Goal: Information Seeking & Learning: Learn about a topic

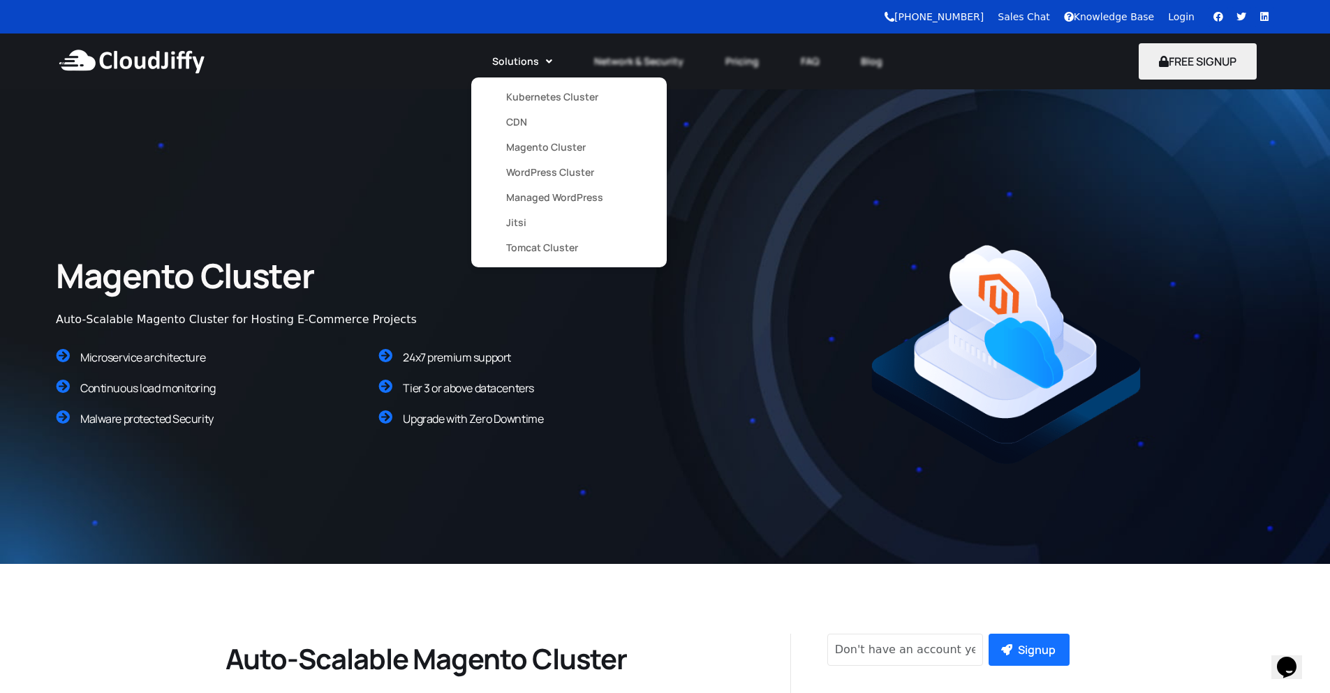
click at [525, 103] on link "Kubernetes Cluster" at bounding box center [569, 96] width 126 height 25
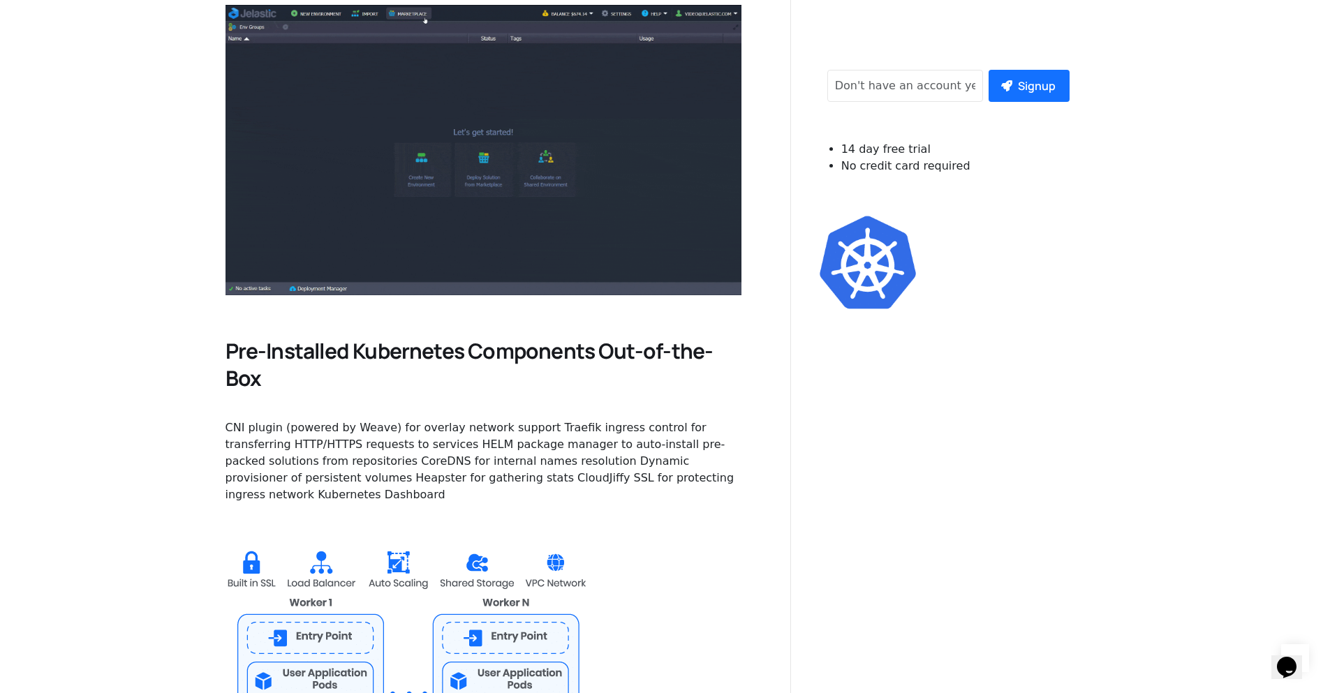
scroll to position [670, 0]
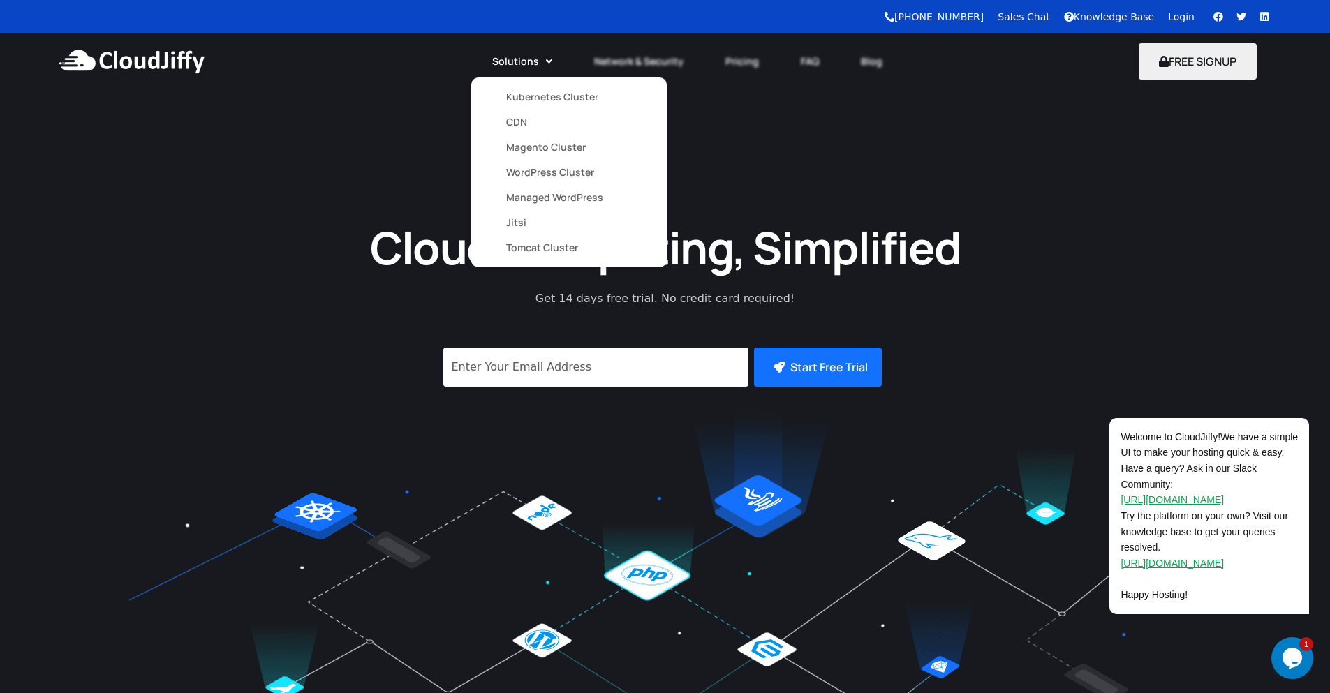
click at [520, 98] on link "Kubernetes Cluster" at bounding box center [569, 96] width 126 height 25
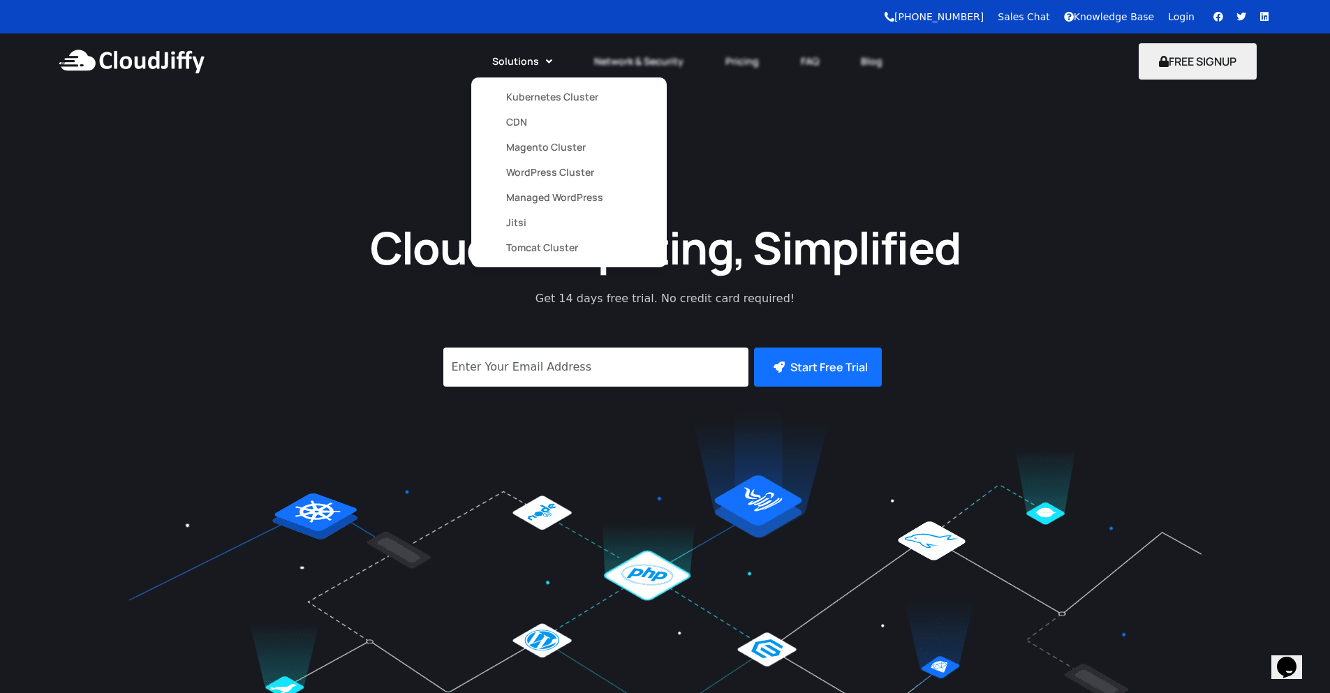
click at [529, 97] on link "Kubernetes Cluster" at bounding box center [569, 96] width 126 height 25
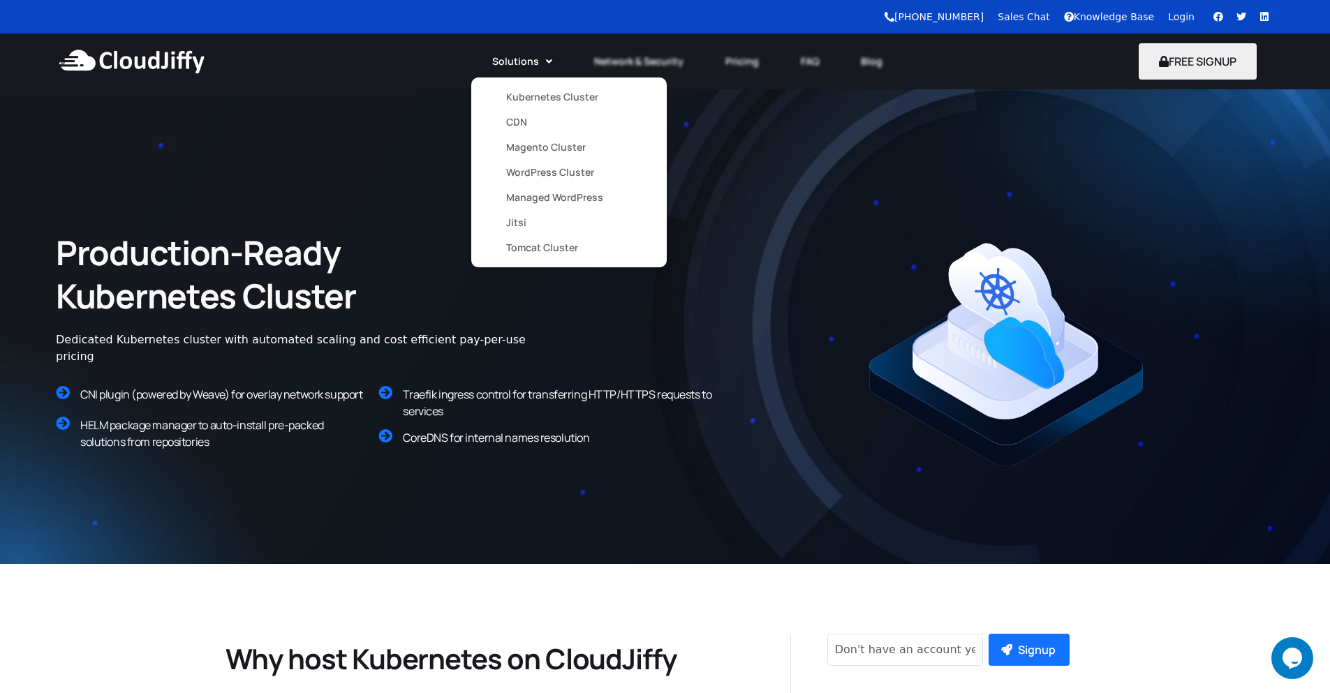
click at [516, 122] on link "CDN" at bounding box center [569, 122] width 126 height 25
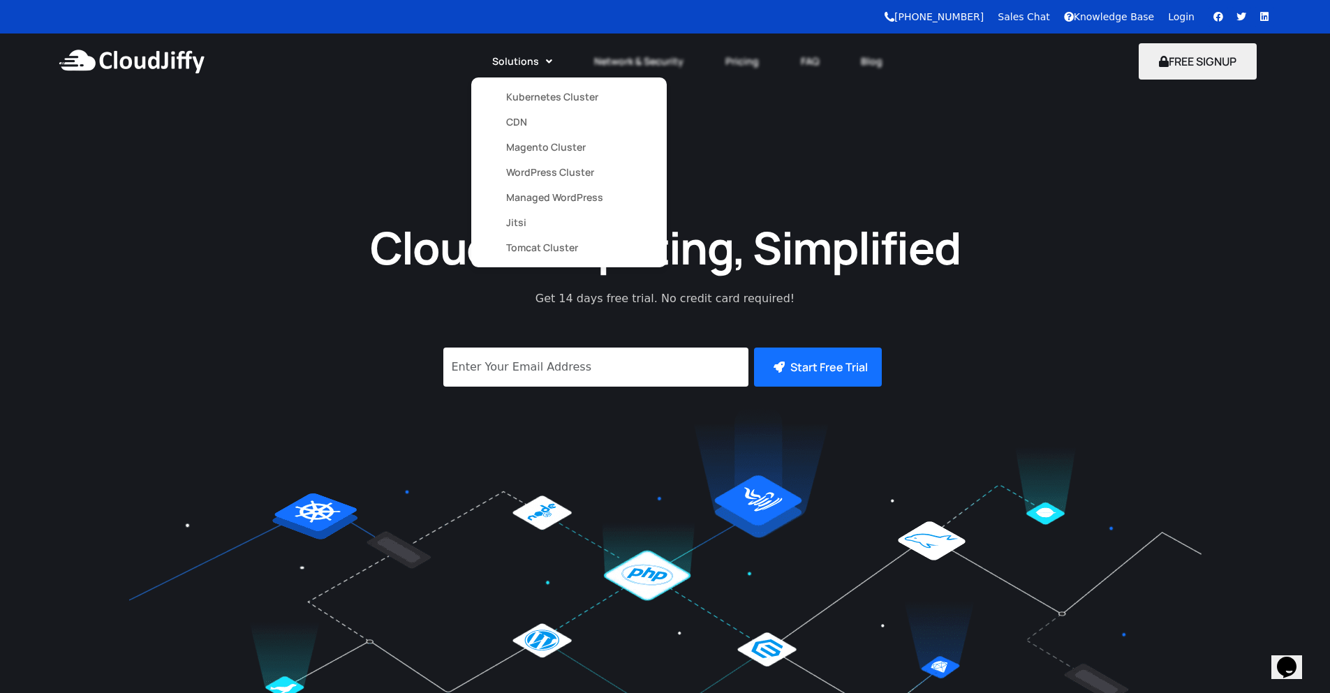
click at [527, 173] on link "WordPress Cluster" at bounding box center [569, 172] width 126 height 25
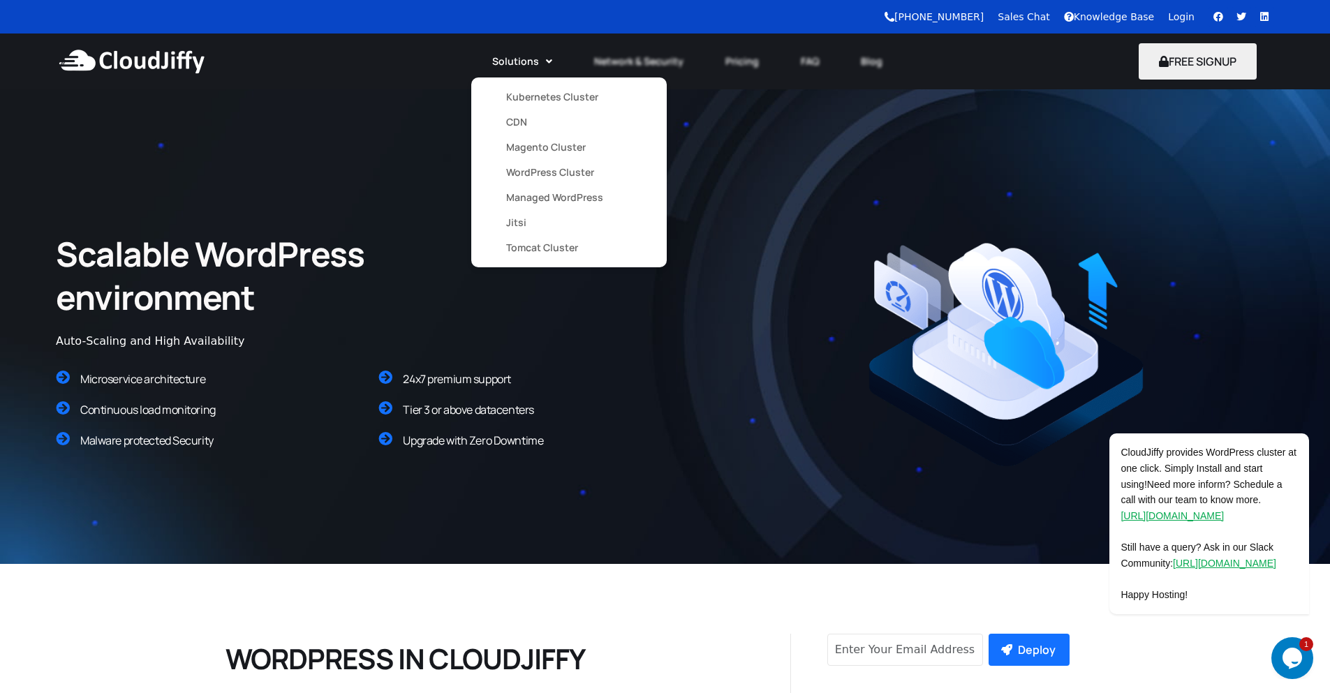
click at [532, 101] on link "Kubernetes Cluster" at bounding box center [569, 96] width 126 height 25
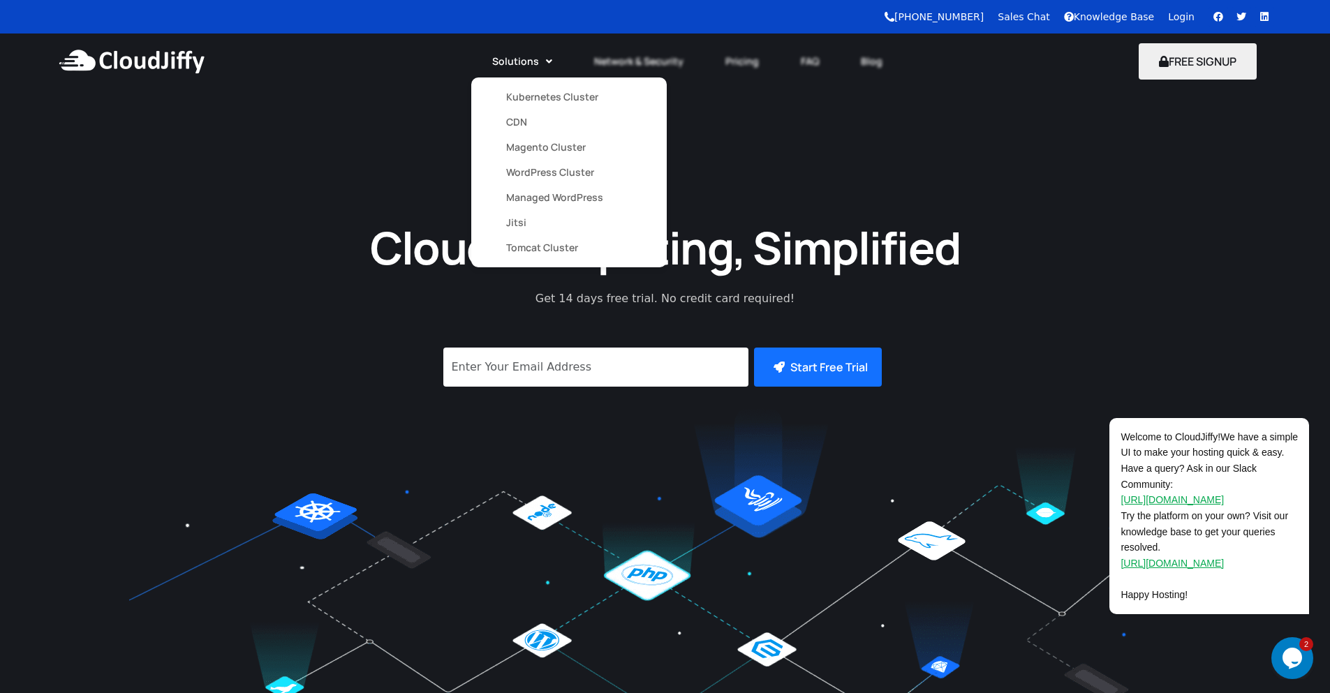
click at [537, 172] on link "WordPress Cluster" at bounding box center [569, 172] width 126 height 25
